Goal: Navigation & Orientation: Find specific page/section

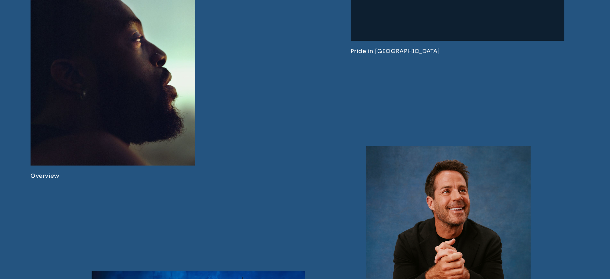
scroll to position [500, 0]
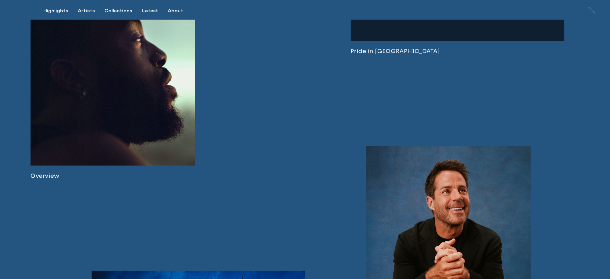
drag, startPoint x: 611, startPoint y: 51, endPoint x: 597, endPoint y: 159, distance: 109.2
drag, startPoint x: 609, startPoint y: 83, endPoint x: 612, endPoint y: 105, distance: 22.3
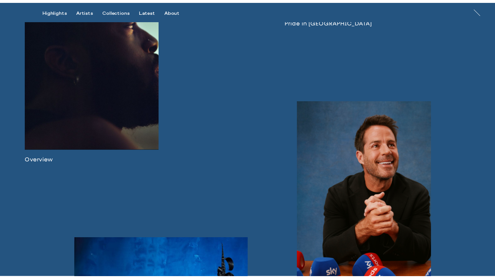
scroll to position [508, 0]
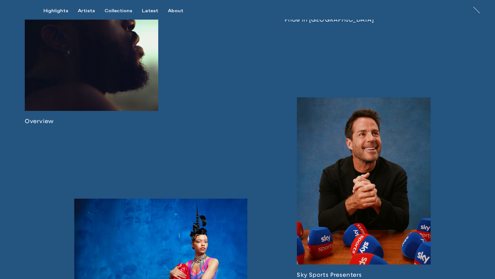
drag, startPoint x: 495, startPoint y: 90, endPoint x: 496, endPoint y: 111, distance: 20.9
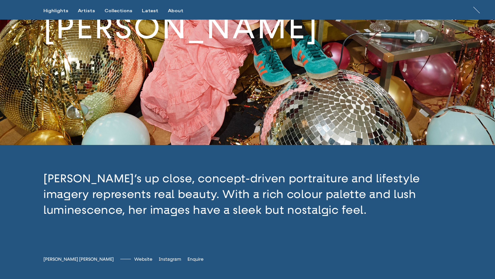
scroll to position [0, 0]
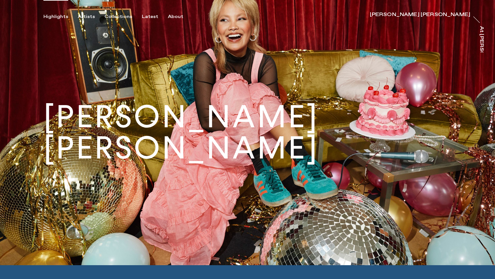
click at [62, 17] on div "Highlights" at bounding box center [55, 17] width 25 height 6
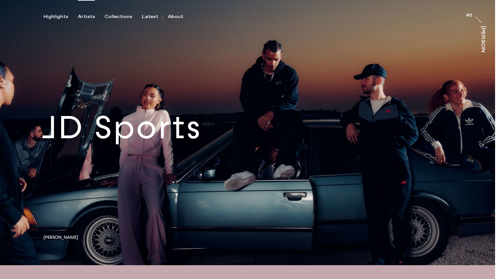
click at [84, 14] on div "Artists" at bounding box center [86, 17] width 17 height 6
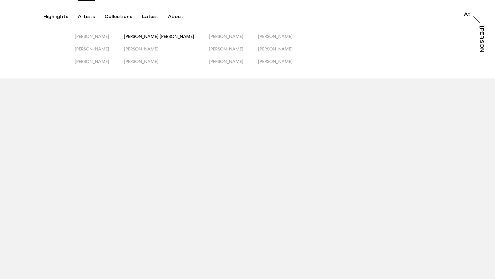
click at [155, 37] on span "[PERSON_NAME] [PERSON_NAME]" at bounding box center [159, 36] width 70 height 5
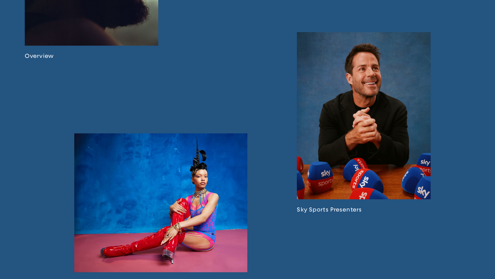
scroll to position [561, 0]
